Goal: Transaction & Acquisition: Purchase product/service

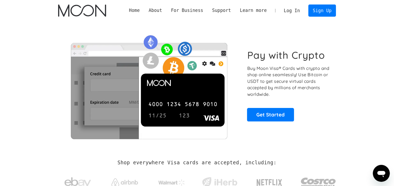
click at [297, 12] on link "Log In" at bounding box center [291, 11] width 25 height 12
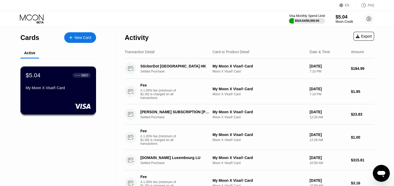
click at [64, 84] on div "$5.04 ● ● ● ● 5807 My Moon X Visa® Card" at bounding box center [58, 82] width 65 height 20
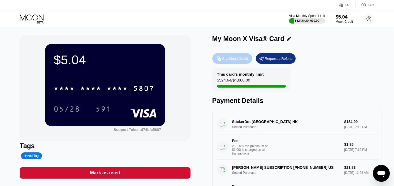
click at [237, 60] on div "Buy Moon Credit" at bounding box center [235, 58] width 26 height 5
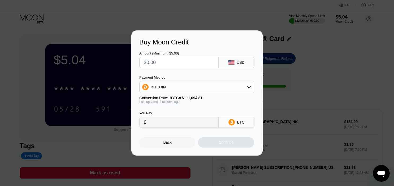
click at [190, 66] on input "text" at bounding box center [179, 62] width 70 height 11
type input "$18"
type input "0.00016112"
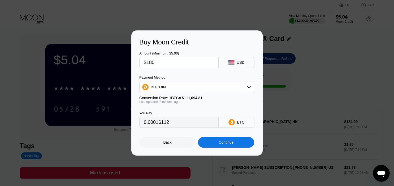
type input "$180"
type input "0.00161114"
type input "$180"
click at [195, 89] on div "BITCOIN" at bounding box center [196, 87] width 114 height 11
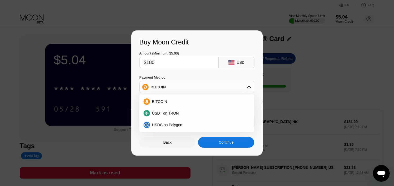
click at [196, 80] on div "Payment Method BITCOIN BITCOIN USDT on TRON USDC on Polygon" at bounding box center [196, 85] width 115 height 18
click at [212, 75] on div "Amount (Minimum: $5.00) $180 USD Payment Method BITCOIN BITCOIN USDT on TRON US…" at bounding box center [196, 87] width 115 height 82
click at [235, 141] on div "Continue" at bounding box center [226, 142] width 56 height 11
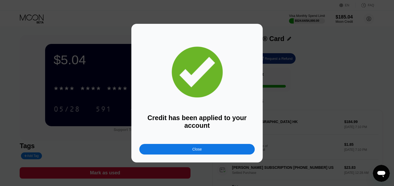
click at [203, 152] on div "Close" at bounding box center [196, 149] width 115 height 11
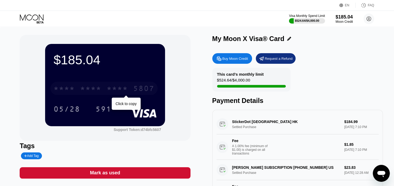
click at [104, 88] on div "* * * * * * * * * * * * 5807" at bounding box center [103, 88] width 107 height 13
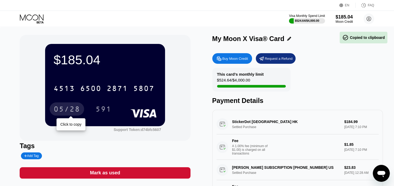
click at [73, 108] on div "05/28" at bounding box center [67, 110] width 27 height 8
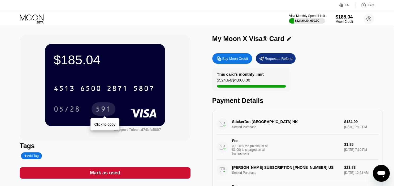
click at [95, 111] on div "591" at bounding box center [103, 109] width 24 height 13
